Goal: Task Accomplishment & Management: Manage account settings

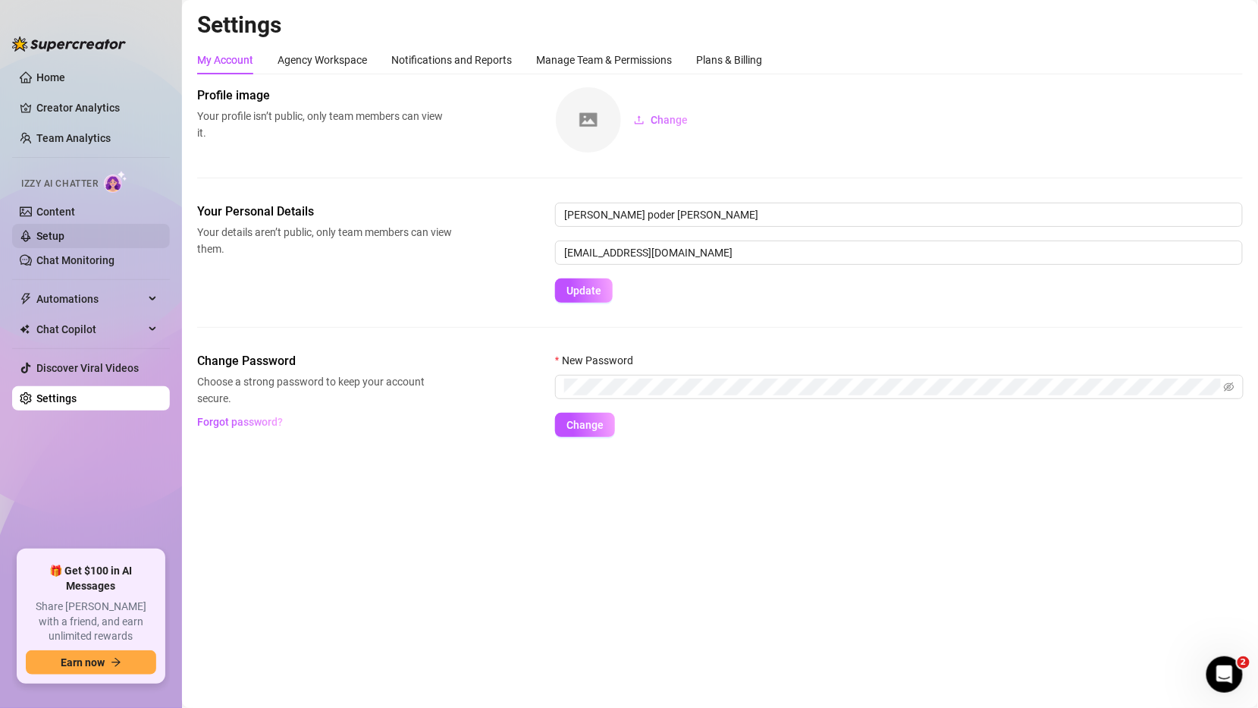
click at [64, 230] on link "Setup" at bounding box center [50, 236] width 28 height 12
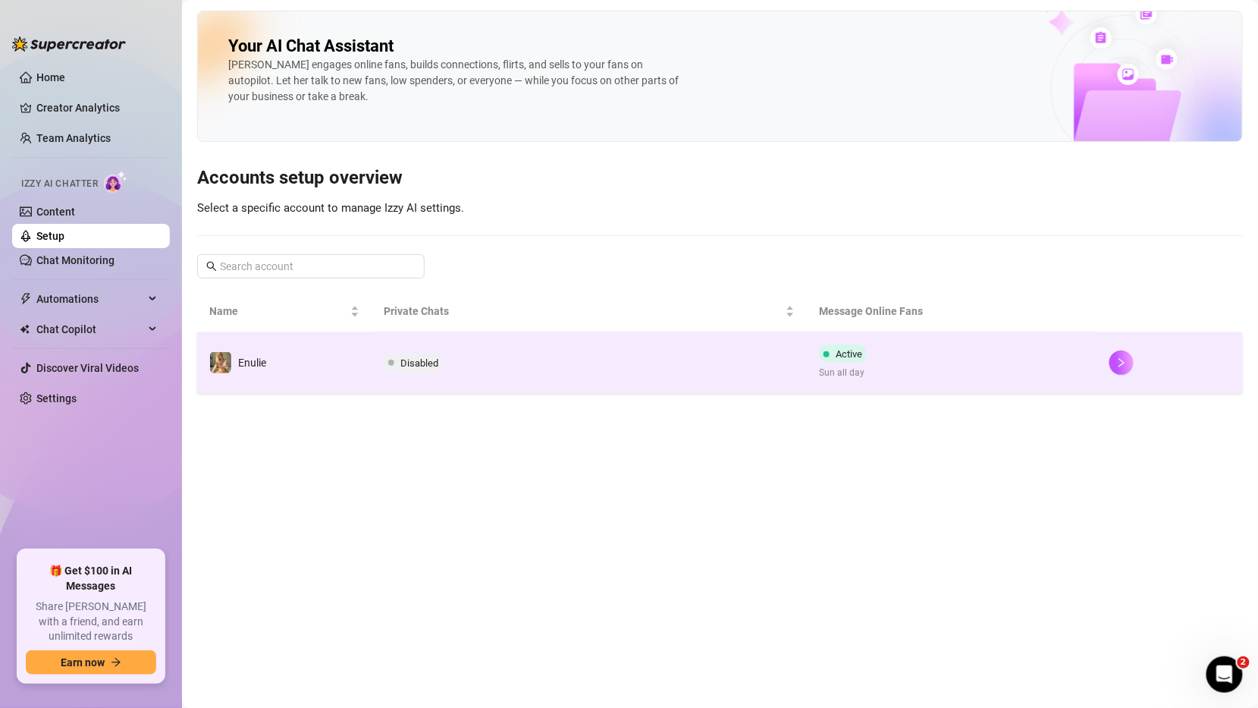
click at [857, 339] on td "Active Sun all day" at bounding box center [952, 362] width 290 height 61
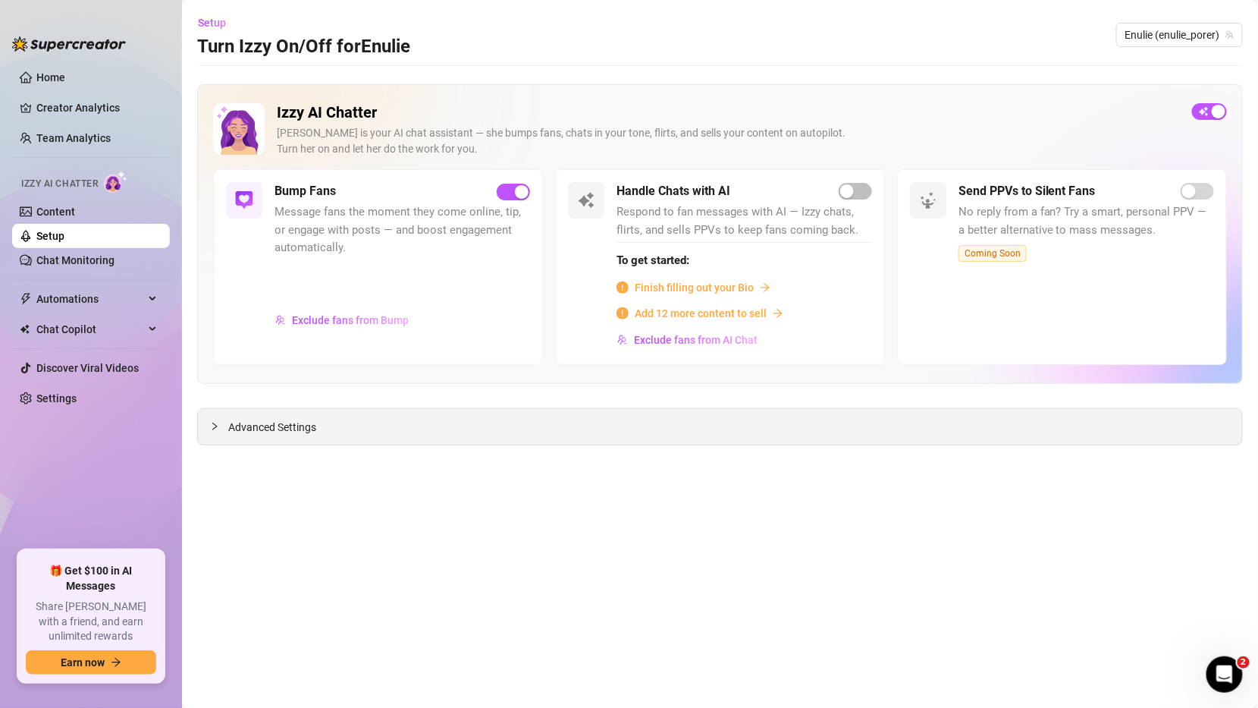
click at [413, 429] on div "Advanced Settings" at bounding box center [720, 427] width 1044 height 36
click at [221, 427] on div at bounding box center [219, 426] width 18 height 17
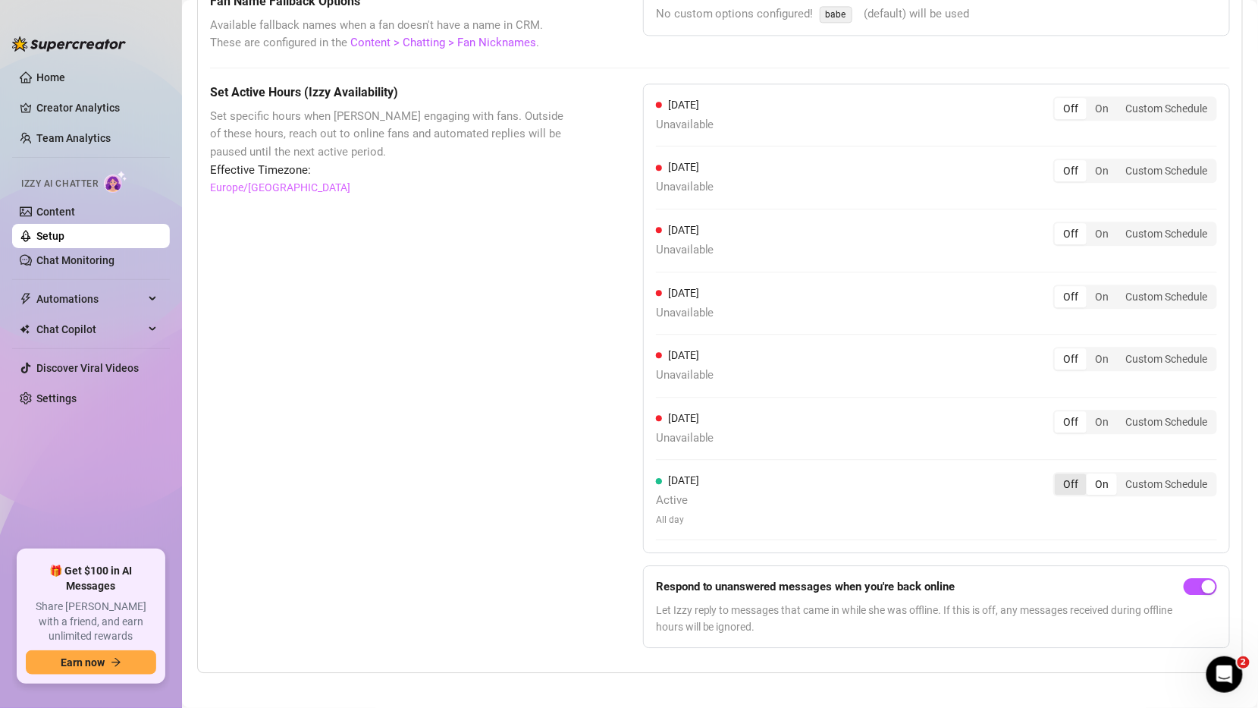
click at [1071, 476] on div "Off" at bounding box center [1071, 483] width 32 height 21
click at [1059, 475] on input "Off" at bounding box center [1059, 475] width 0 height 0
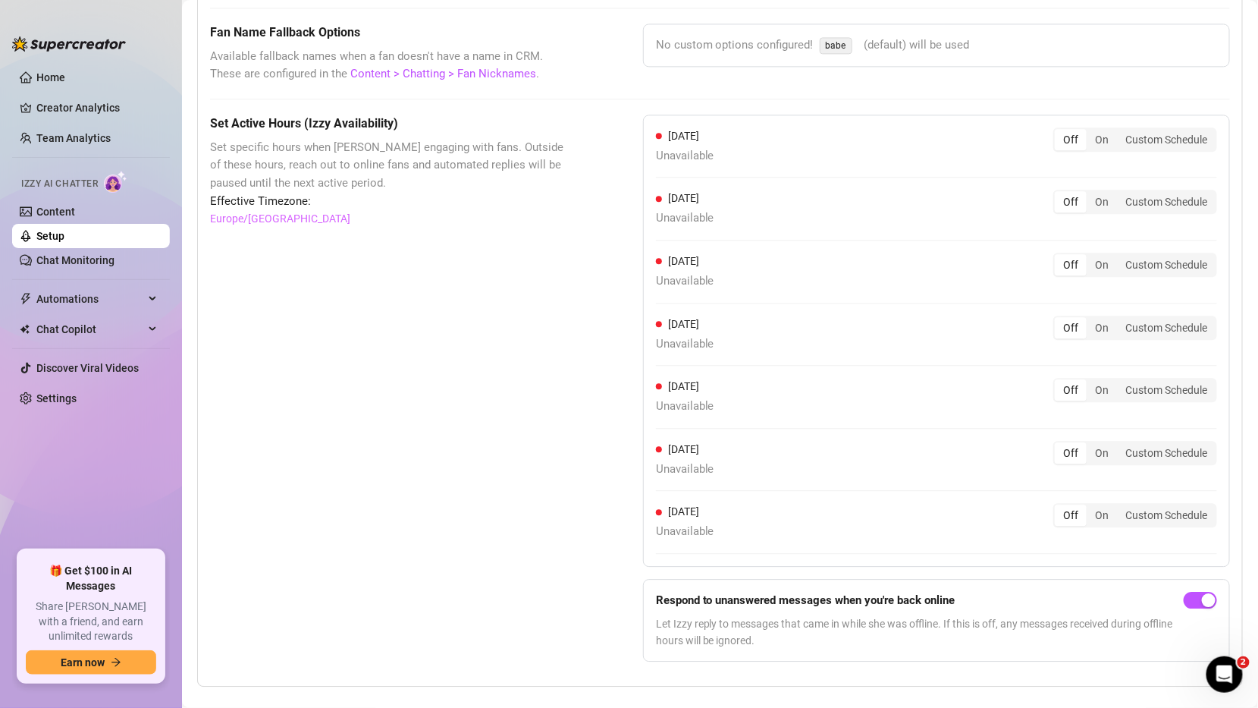
scroll to position [1279, 0]
